Goal: Task Accomplishment & Management: Manage account settings

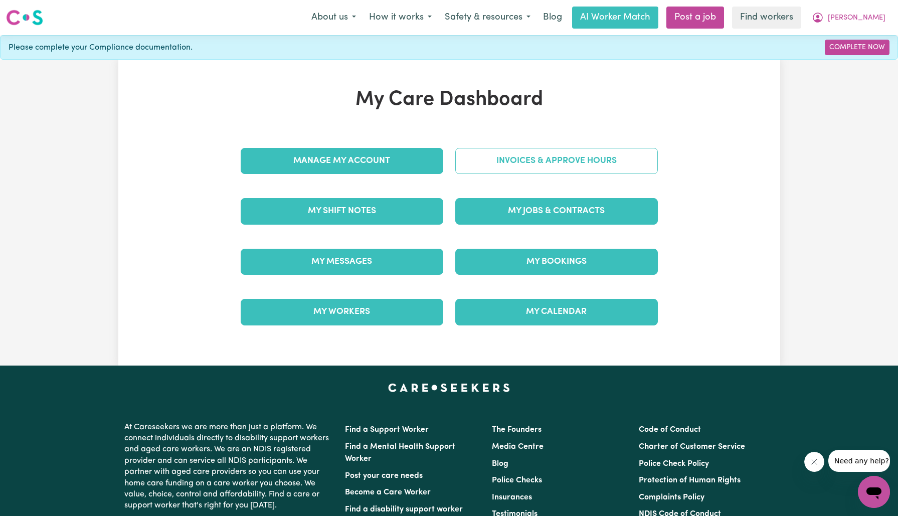
click at [480, 160] on link "Invoices & Approve Hours" at bounding box center [556, 161] width 203 height 26
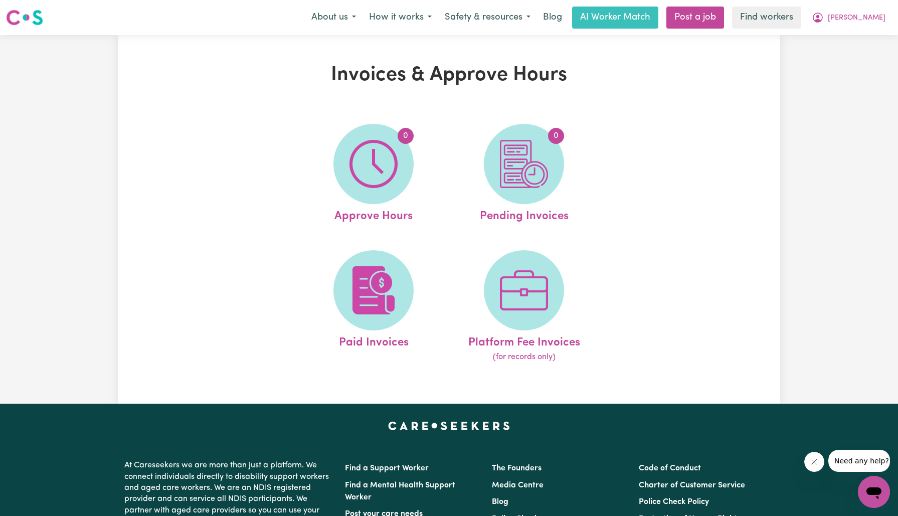
click at [363, 166] on img at bounding box center [374, 164] width 48 height 48
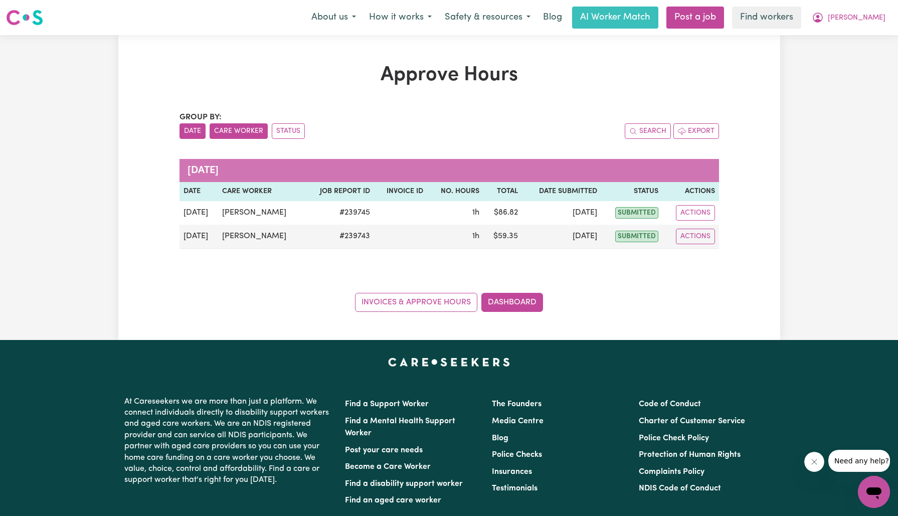
click at [248, 126] on button "Care Worker" at bounding box center [239, 131] width 58 height 16
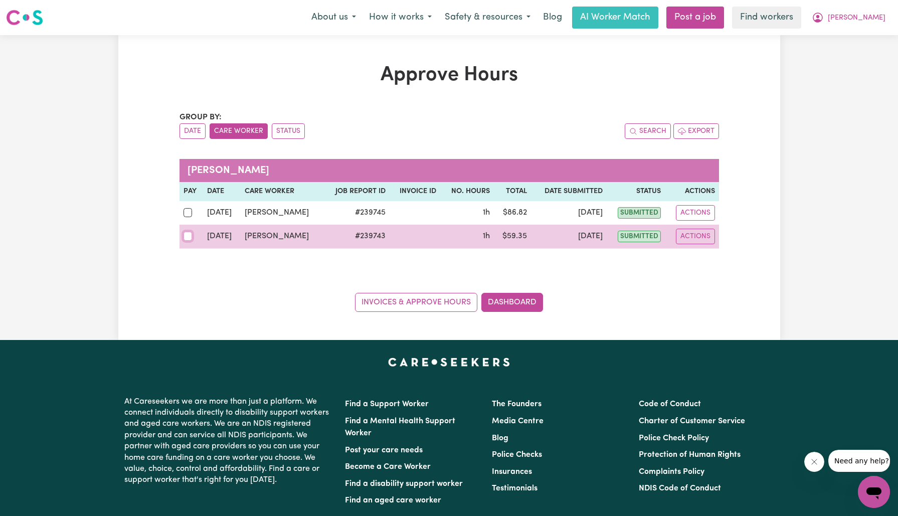
click at [191, 234] on input "checkbox" at bounding box center [188, 236] width 9 height 9
checkbox input "true"
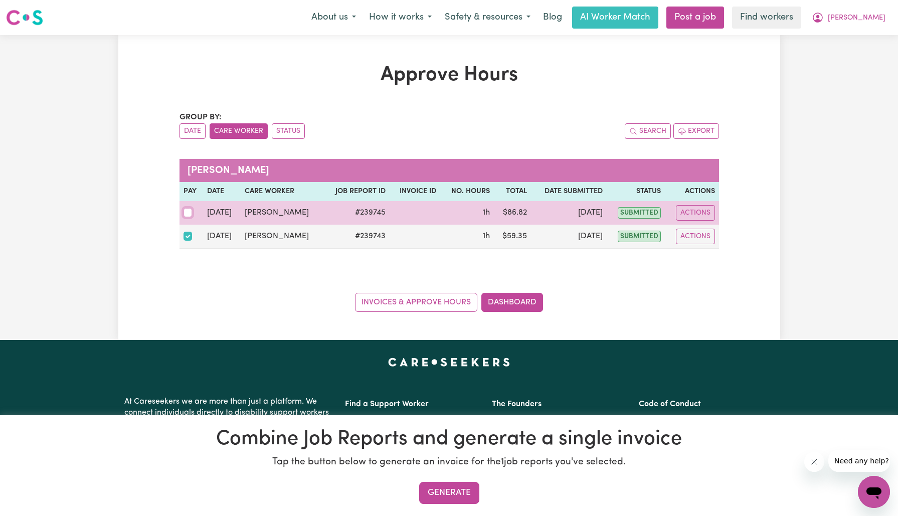
click at [190, 214] on input "checkbox" at bounding box center [188, 212] width 9 height 9
checkbox input "true"
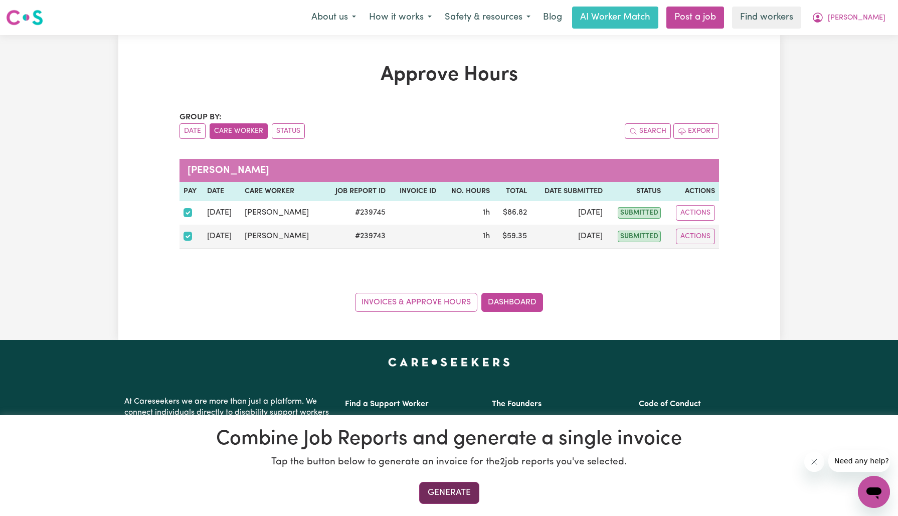
click at [453, 496] on button "Generate" at bounding box center [449, 493] width 60 height 22
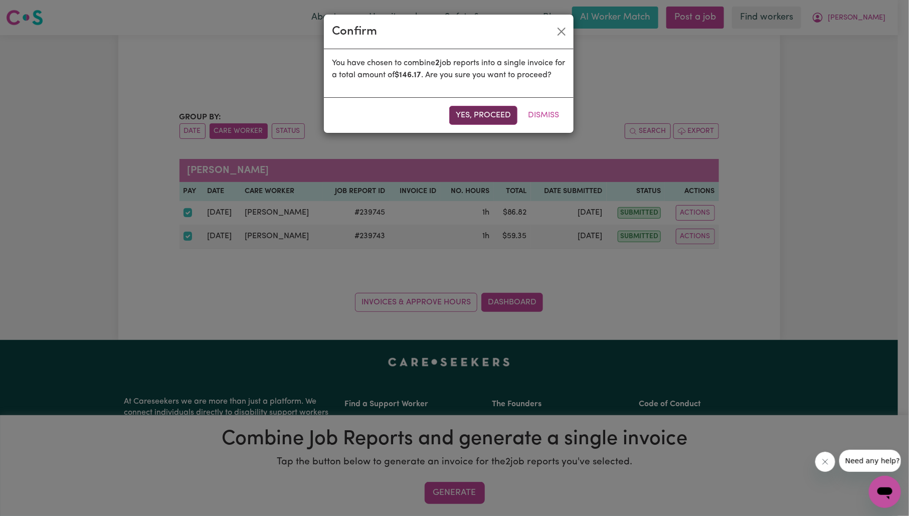
click at [494, 120] on button "Yes, proceed" at bounding box center [483, 115] width 68 height 19
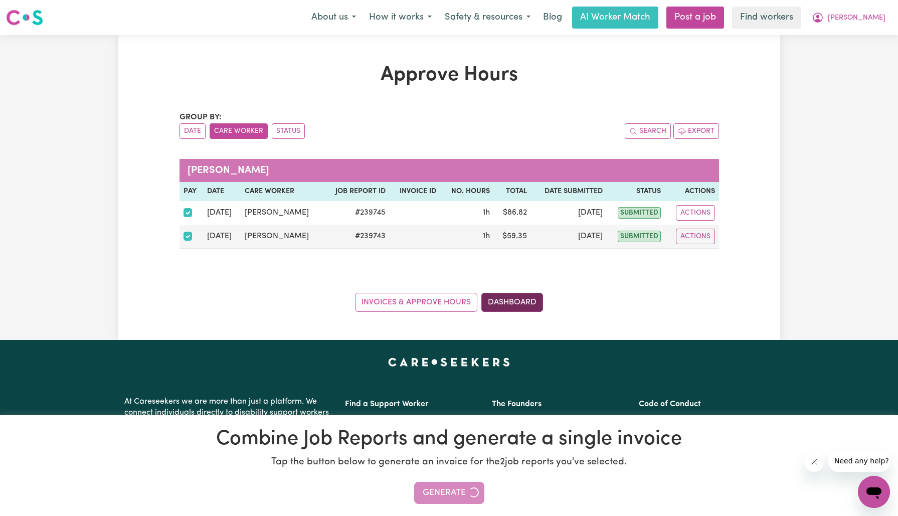
click at [522, 303] on link "Dashboard" at bounding box center [513, 302] width 62 height 19
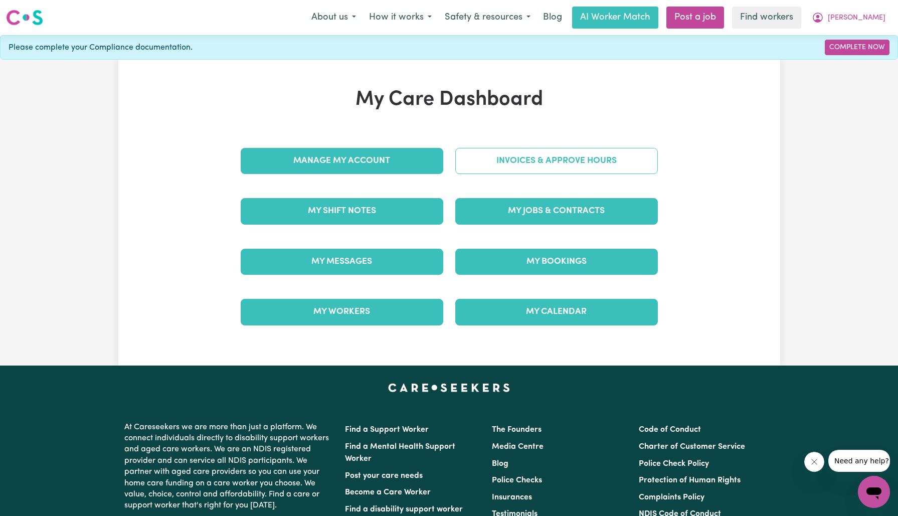
click at [528, 167] on link "Invoices & Approve Hours" at bounding box center [556, 161] width 203 height 26
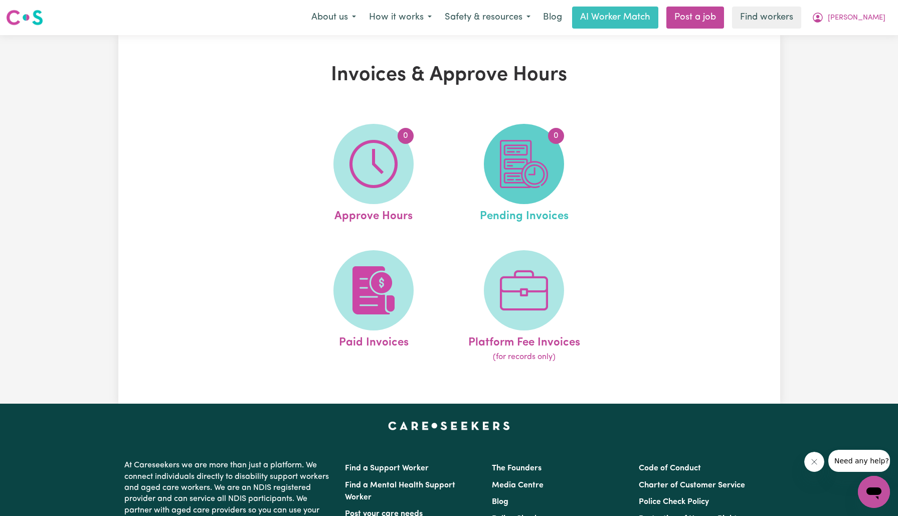
click at [532, 171] on img at bounding box center [524, 164] width 48 height 48
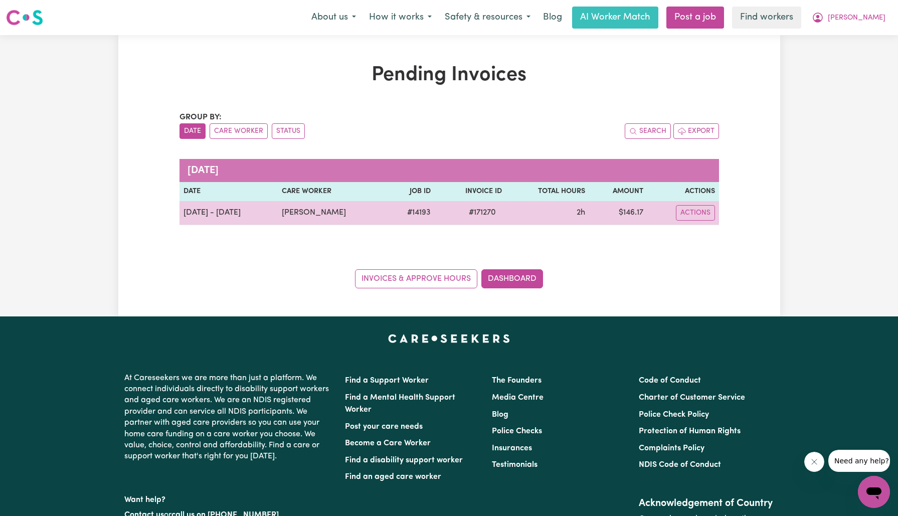
click at [473, 214] on span "# 171270" at bounding box center [482, 213] width 39 height 12
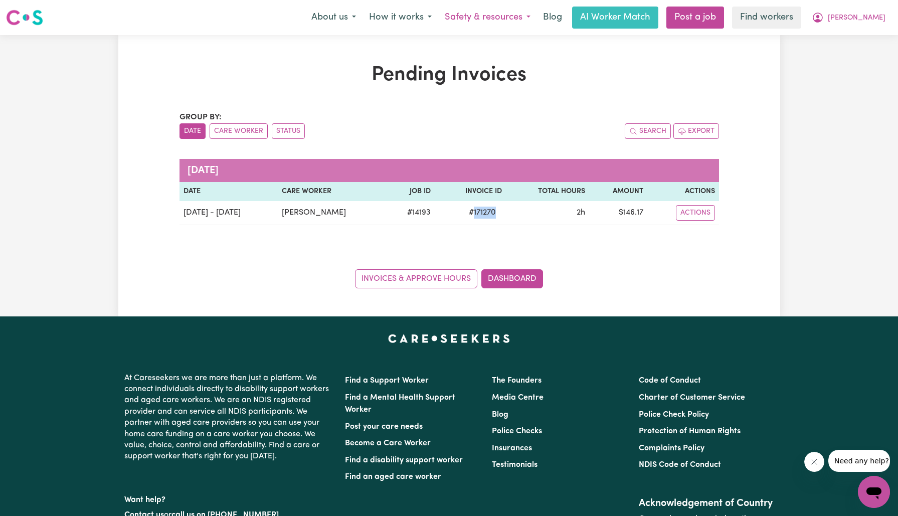
copy span "171270"
